Goal: Task Accomplishment & Management: Use online tool/utility

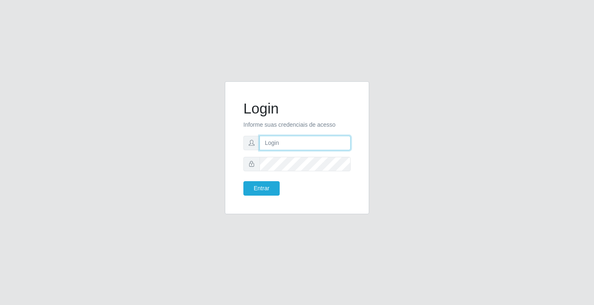
click at [292, 138] on input "text" at bounding box center [304, 143] width 91 height 14
type input "SIMONE@IDEAL"
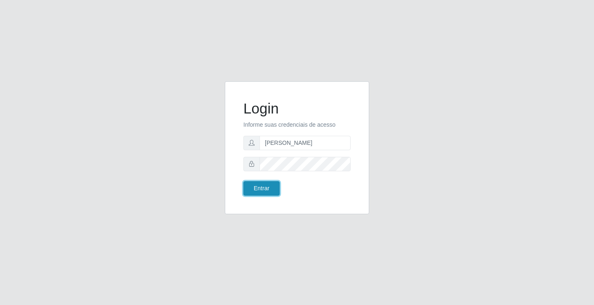
click at [266, 184] on button "Entrar" at bounding box center [261, 188] width 36 height 14
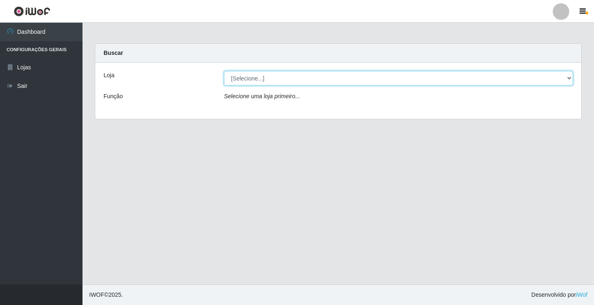
click at [250, 79] on select "[Selecione...] Ideal - Conceição" at bounding box center [398, 78] width 349 height 14
select select "231"
click at [224, 71] on select "[Selecione...] Ideal - Conceição" at bounding box center [398, 78] width 349 height 14
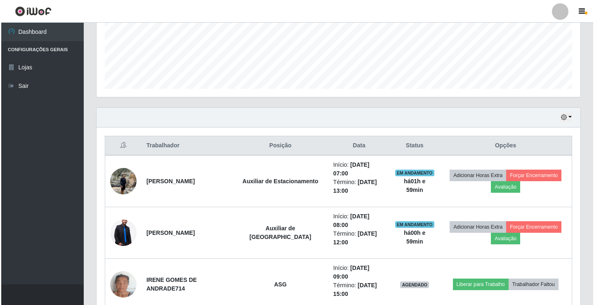
scroll to position [248, 0]
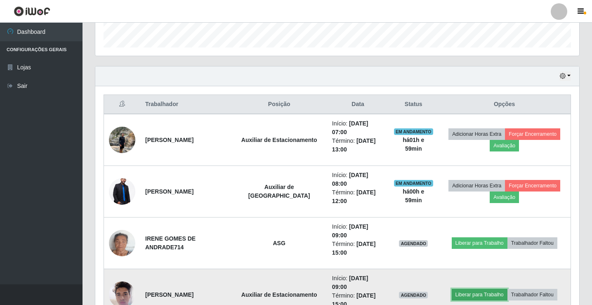
click at [490, 289] on button "Liberar para Trabalho" at bounding box center [480, 295] width 56 height 12
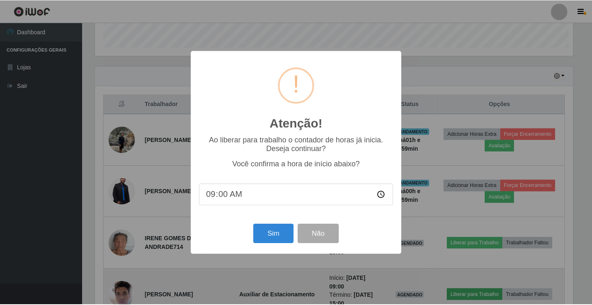
scroll to position [171, 480]
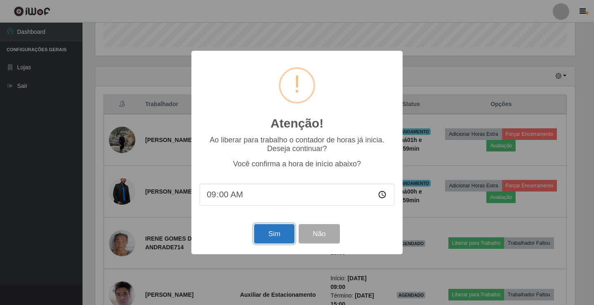
click at [277, 236] on button "Sim" at bounding box center [274, 233] width 40 height 19
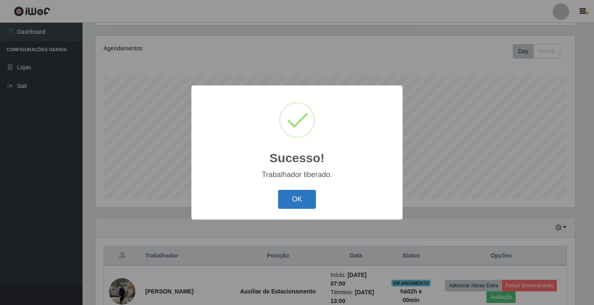
click at [303, 205] on button "OK" at bounding box center [297, 199] width 38 height 19
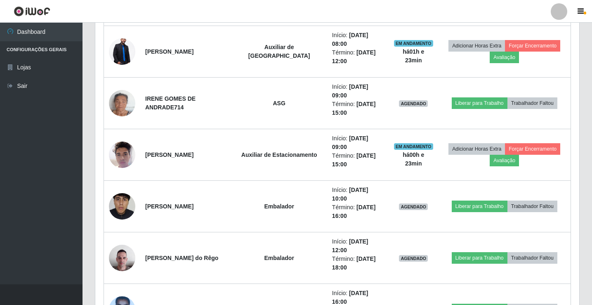
scroll to position [382, 0]
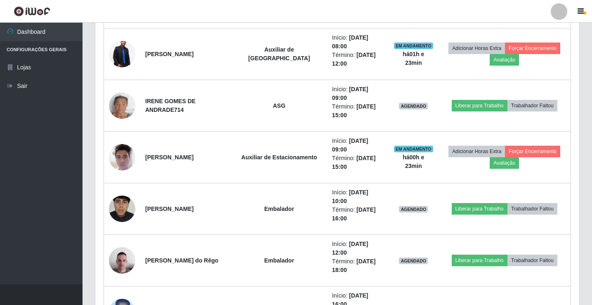
click at [50, 95] on ul "Dashboard Configurações Gerais Lojas Sair" at bounding box center [41, 154] width 83 height 262
click at [44, 82] on link "Sair" at bounding box center [41, 86] width 83 height 19
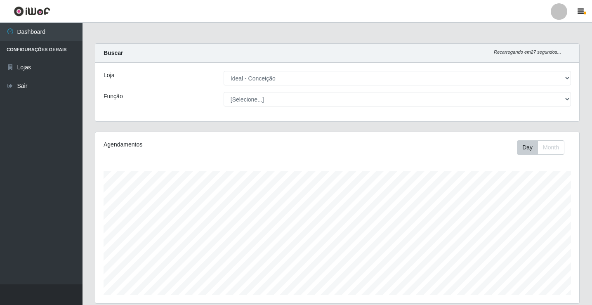
select select "231"
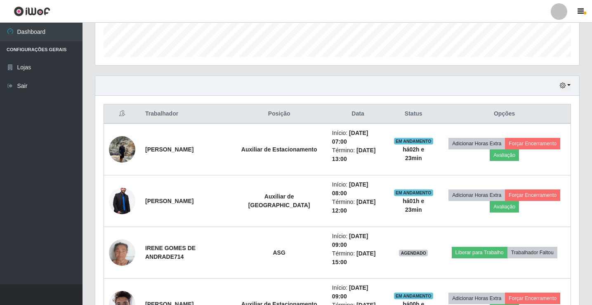
scroll to position [171, 484]
click at [57, 84] on link "Sair" at bounding box center [41, 86] width 83 height 19
